Goal: Task Accomplishment & Management: Use online tool/utility

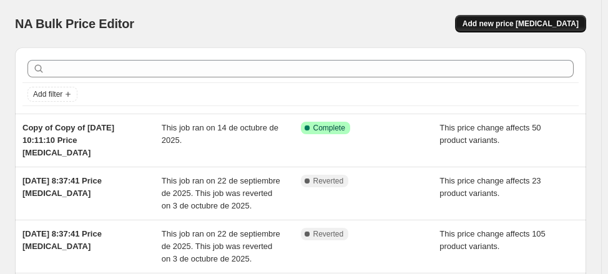
click at [521, 24] on span "Add new price [MEDICAL_DATA]" at bounding box center [521, 24] width 116 height 10
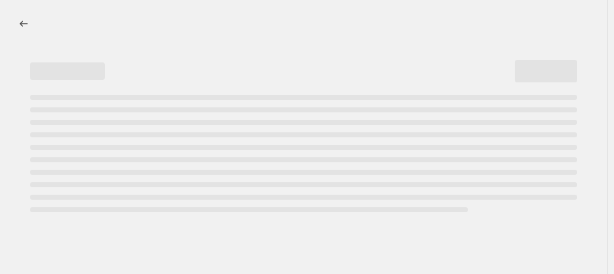
select select "percentage"
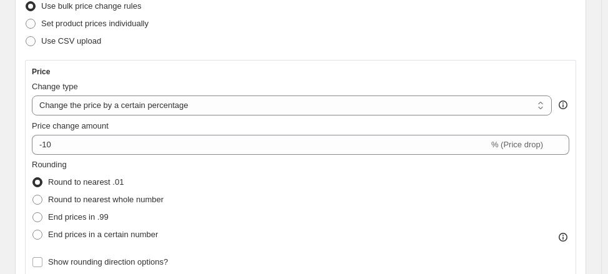
scroll to position [57, 0]
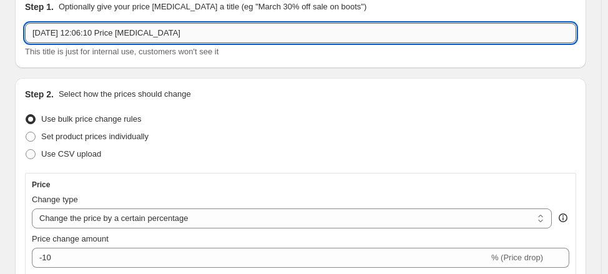
click at [106, 34] on input "14 oct 2025, 12:06:10 Price change job" at bounding box center [300, 33] width 551 height 20
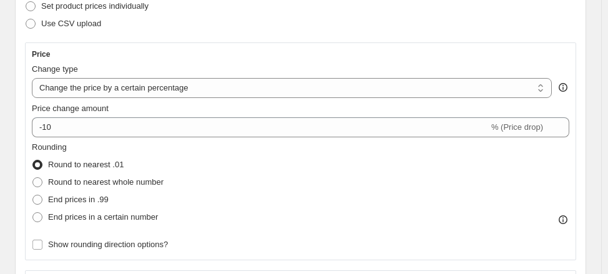
scroll to position [187, 0]
type input "PRODUCTOS A PRECIO REGULAR"
click at [176, 84] on select "Change the price to a certain amount Change the price by a certain amount Chang…" at bounding box center [292, 88] width 520 height 20
select select "ecap"
click at [32, 78] on select "Change the price to a certain amount Change the price by a certain amount Chang…" at bounding box center [292, 88] width 520 height 20
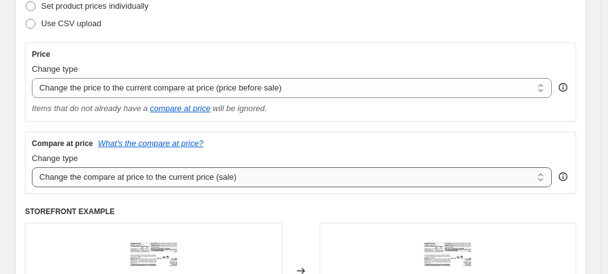
click at [92, 183] on select "Change the compare at price to the current price (sale) Change the compare at p…" at bounding box center [292, 177] width 520 height 20
select select "no_change"
click at [32, 167] on select "Change the compare at price to the current price (sale) Change the compare at p…" at bounding box center [292, 177] width 520 height 20
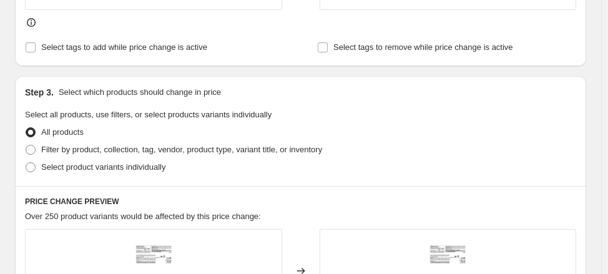
scroll to position [513, 0]
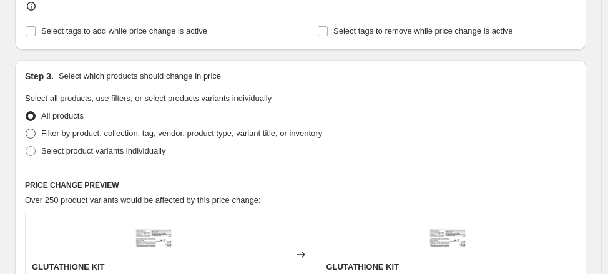
click at [109, 132] on span "Filter by product, collection, tag, vendor, product type, variant title, or inv…" at bounding box center [181, 133] width 281 height 9
click at [26, 129] on input "Filter by product, collection, tag, vendor, product type, variant title, or inv…" at bounding box center [26, 129] width 1 height 1
radio input "true"
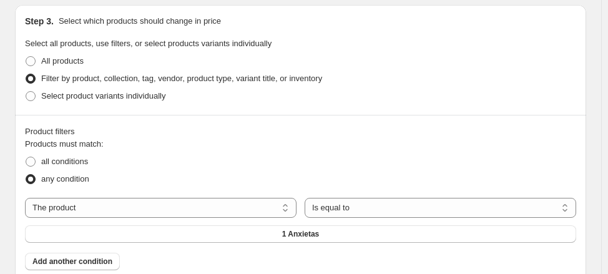
scroll to position [647, 0]
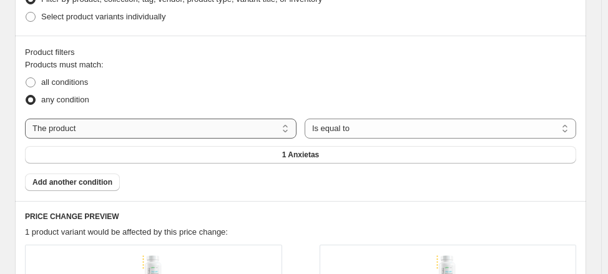
click at [91, 123] on select "The product The product's collection The product's tag The product's vendor The…" at bounding box center [161, 129] width 272 height 20
select select "collection"
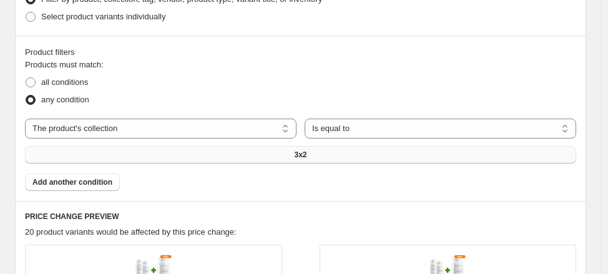
click at [322, 154] on button "3x2" at bounding box center [300, 154] width 551 height 17
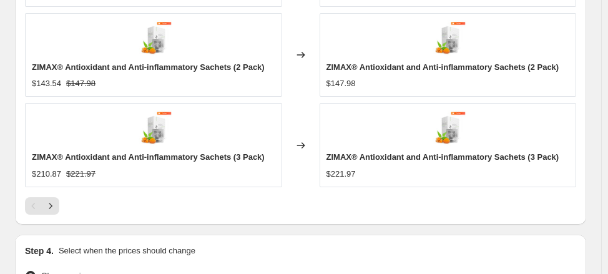
scroll to position [1317, 0]
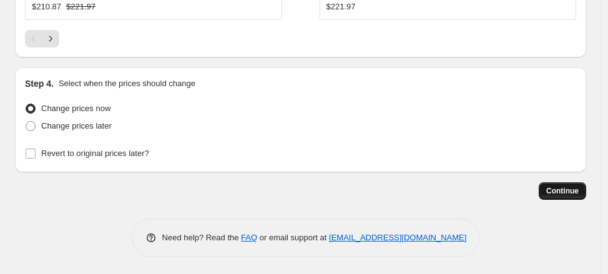
click at [558, 186] on span "Continue" at bounding box center [562, 191] width 32 height 10
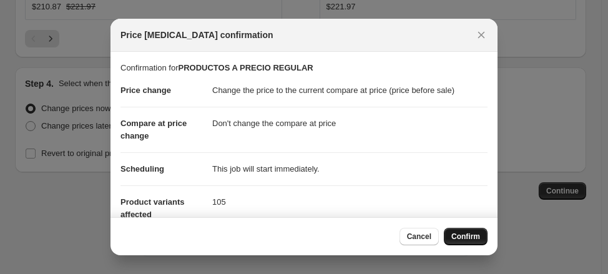
click at [471, 236] on span "Confirm" at bounding box center [465, 237] width 29 height 10
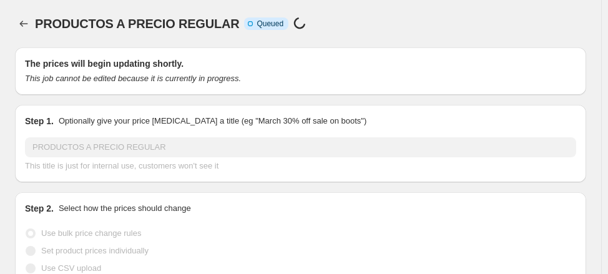
scroll to position [1317, 0]
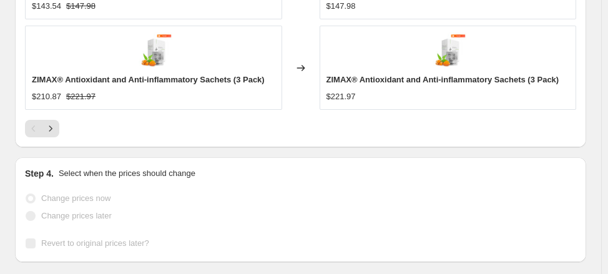
select select "ecap"
select select "no_change"
select select "collection"
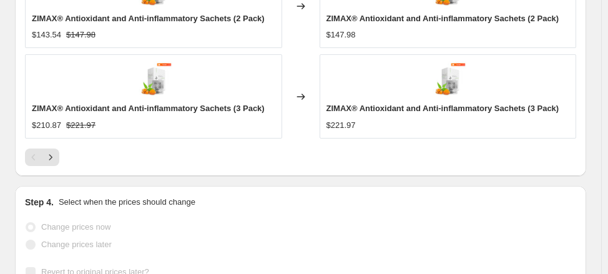
scroll to position [0, 0]
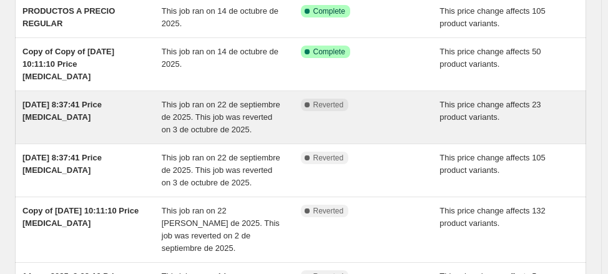
scroll to position [63, 0]
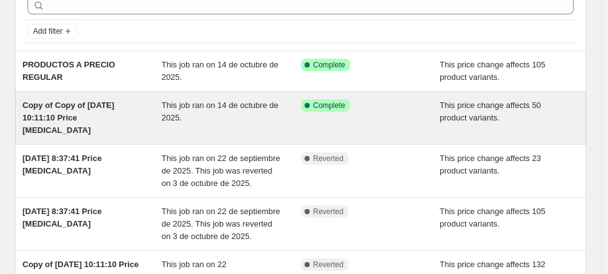
click at [139, 118] on div "Copy of Copy of [DATE] 10:11:10 Price [MEDICAL_DATA]" at bounding box center [91, 117] width 139 height 37
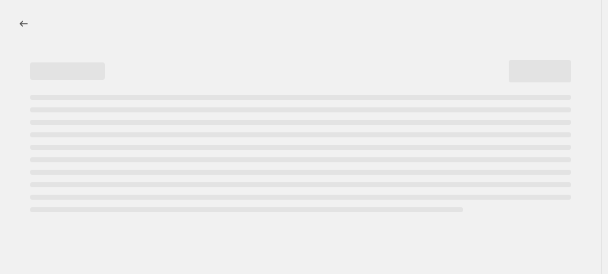
select select "ecap"
select select "no_change"
select select "collection"
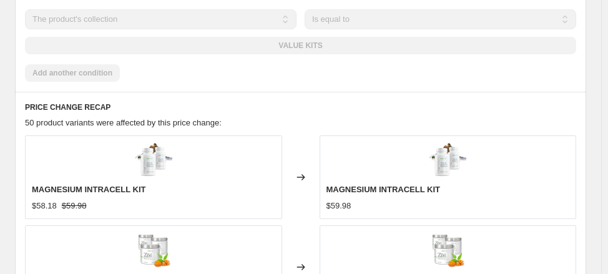
scroll to position [1068, 0]
